Goal: Check status: Check status

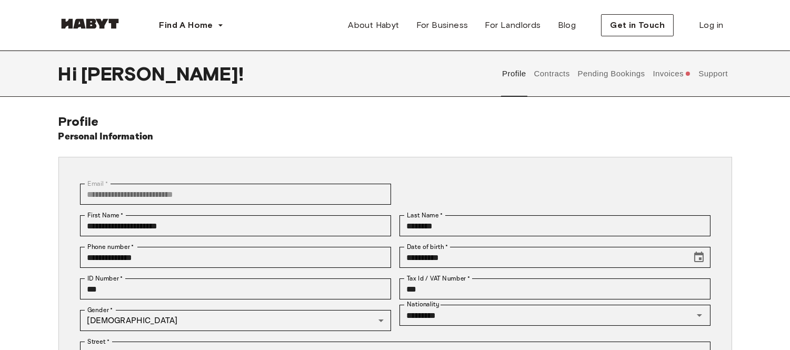
click at [671, 78] on button "Invoices" at bounding box center [672, 74] width 41 height 46
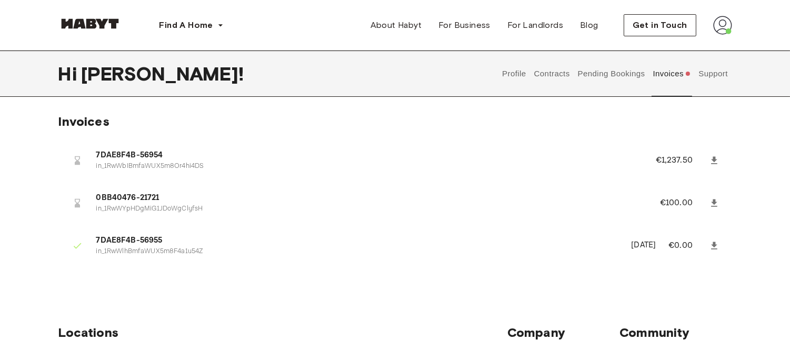
click at [147, 199] on span "0BB40476-21721" at bounding box center [365, 198] width 538 height 12
click at [144, 206] on p "in_1RwWYpHDgMiG1JDoWgClyfsH" at bounding box center [365, 209] width 538 height 10
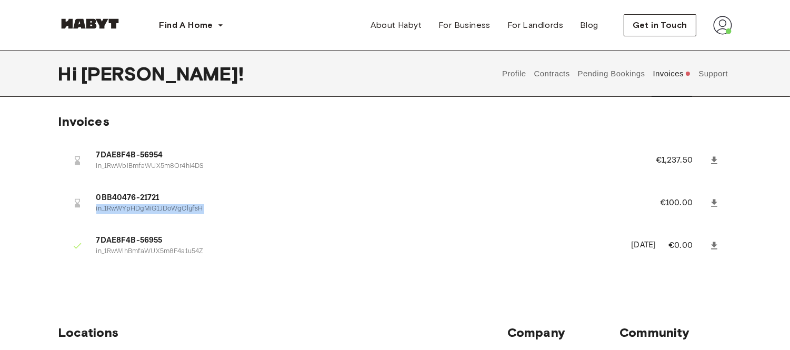
click at [144, 206] on p "in_1RwWYpHDgMiG1JDoWgClyfsH" at bounding box center [365, 209] width 538 height 10
click at [139, 196] on span "0BB40476-21721" at bounding box center [365, 198] width 538 height 12
click at [709, 157] on icon at bounding box center [714, 160] width 11 height 11
click at [721, 200] on link at bounding box center [714, 203] width 19 height 19
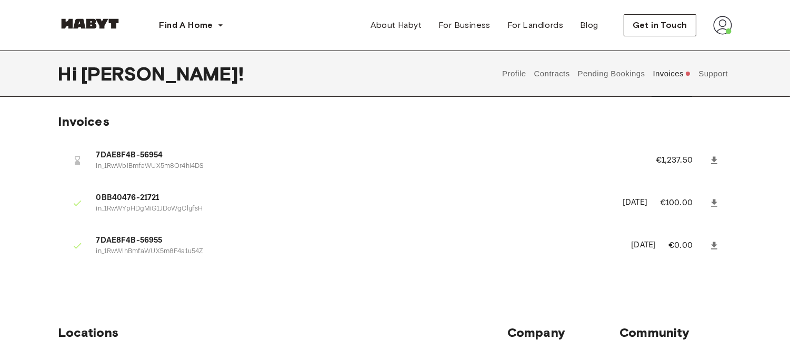
click at [591, 75] on button "Pending Bookings" at bounding box center [611, 74] width 70 height 46
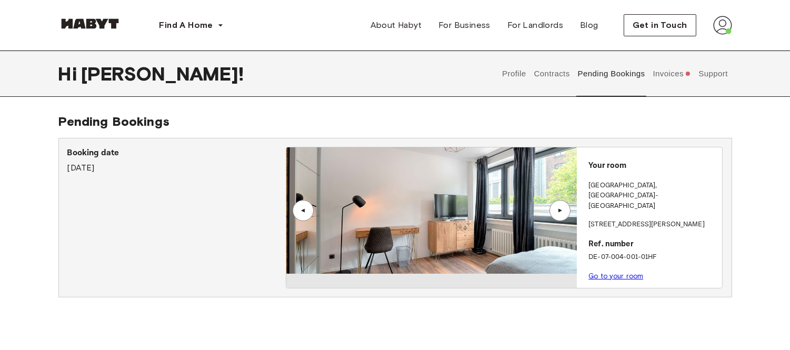
click at [611, 272] on link "Go to your room" at bounding box center [615, 276] width 55 height 8
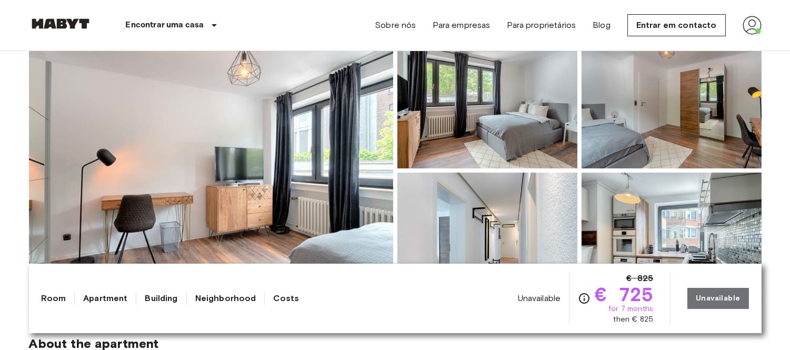
scroll to position [117, 0]
click at [309, 135] on img at bounding box center [211, 170] width 364 height 280
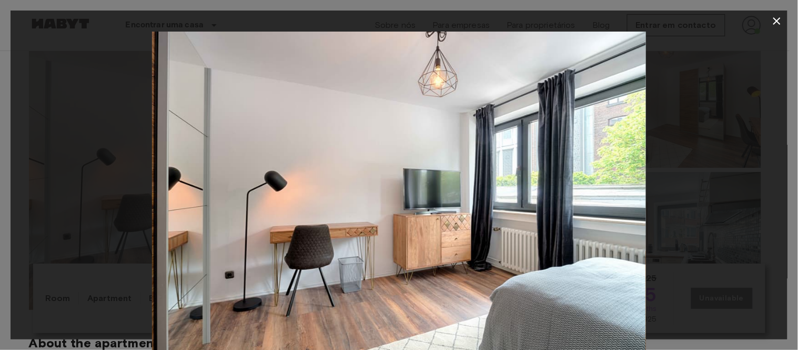
click at [686, 207] on div at bounding box center [399, 196] width 777 height 329
click at [775, 19] on icon "button" at bounding box center [777, 20] width 7 height 7
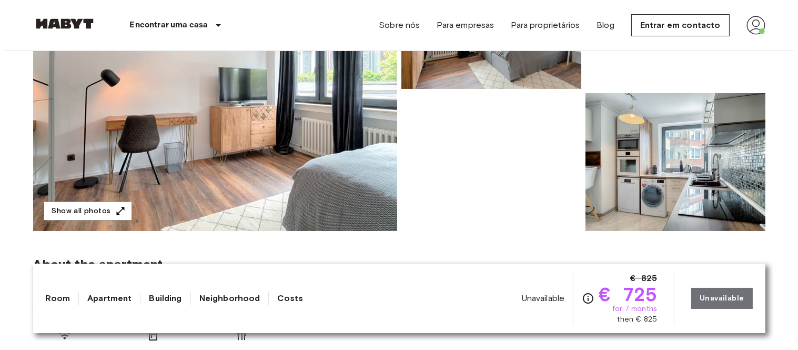
scroll to position [175, 0]
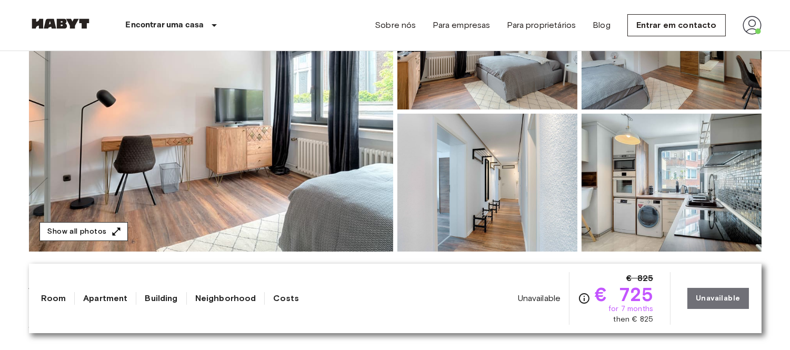
click at [104, 226] on button "Show all photos" at bounding box center [83, 231] width 88 height 19
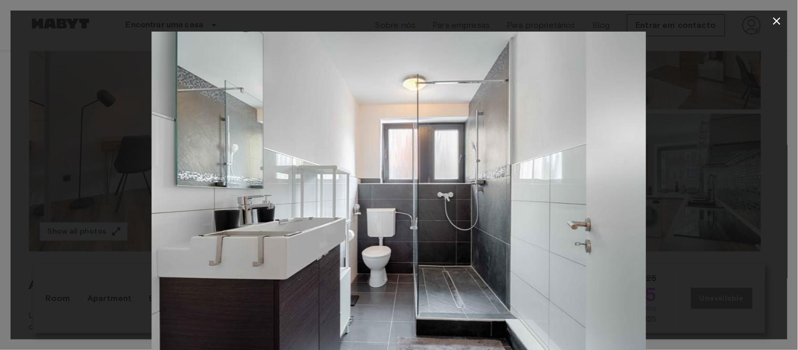
click at [784, 68] on div at bounding box center [399, 196] width 777 height 329
click at [774, 18] on icon "button" at bounding box center [777, 21] width 13 height 13
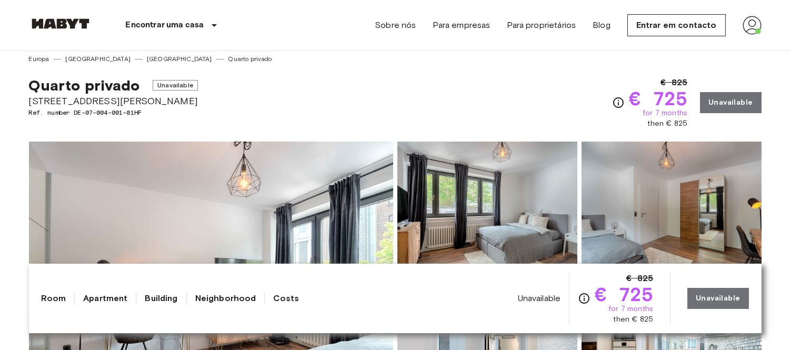
scroll to position [0, 0]
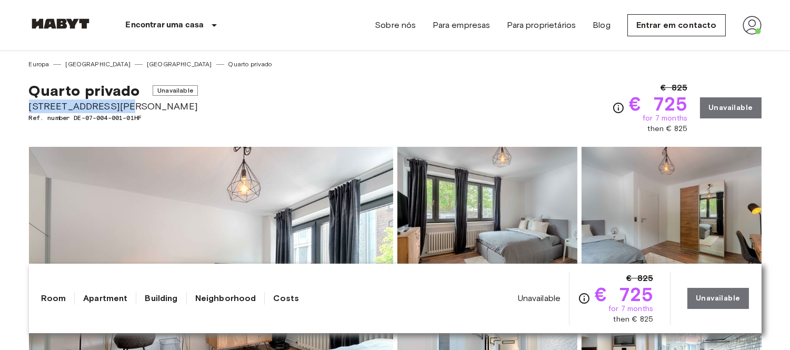
drag, startPoint x: 133, startPoint y: 106, endPoint x: 4, endPoint y: 109, distance: 129.0
copy span "[STREET_ADDRESS][PERSON_NAME]"
